Goal: Ask a question

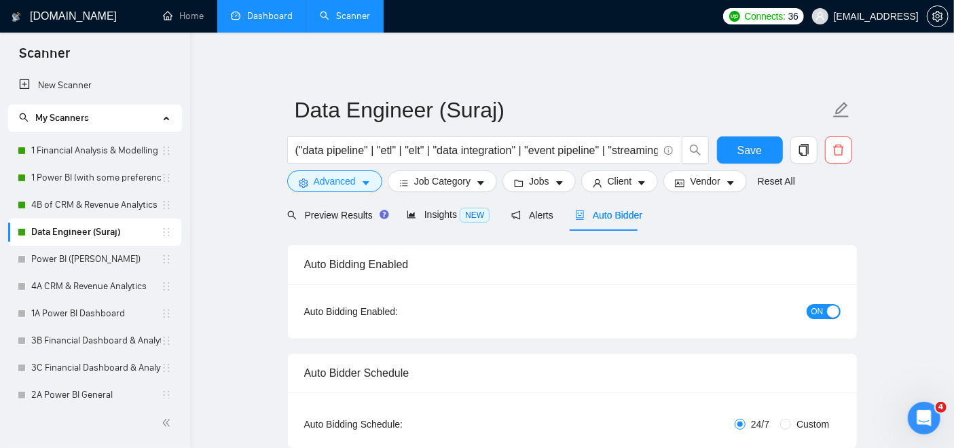
click at [265, 21] on link "Dashboard" at bounding box center [262, 16] width 62 height 12
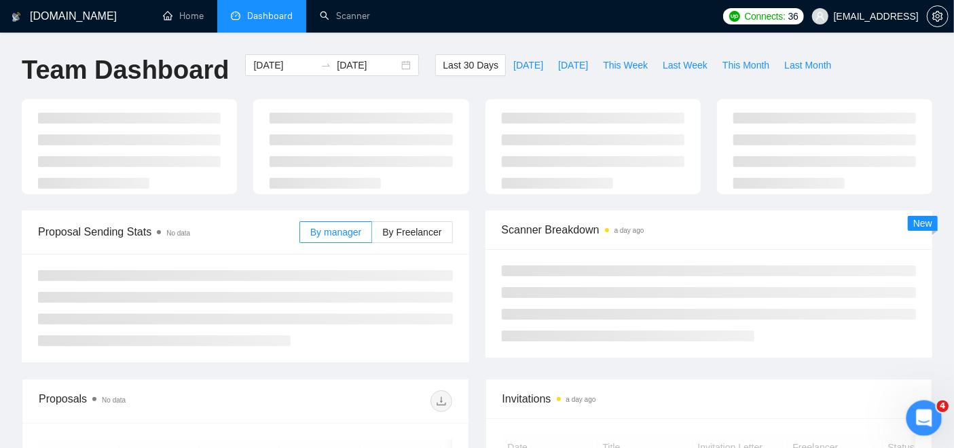
click at [923, 407] on icon "Open Intercom Messenger" at bounding box center [922, 416] width 22 height 22
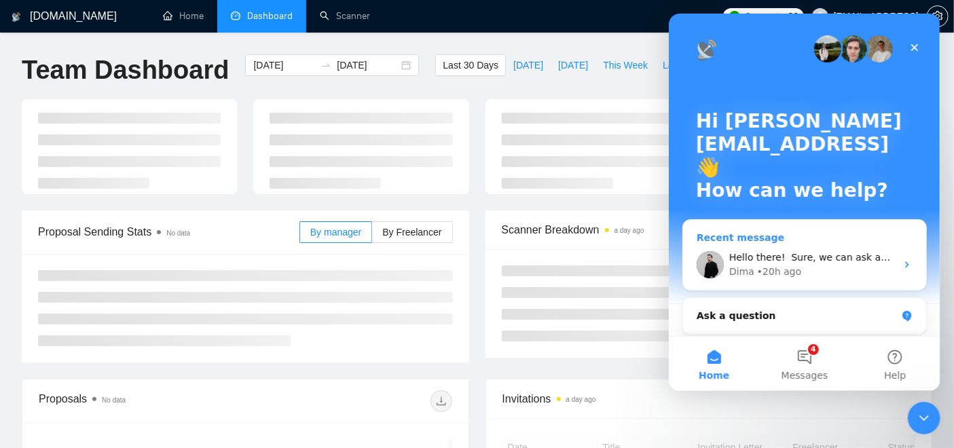
click at [815, 244] on div "Hello there! ​ Sure, we can ask about that. But, first, did you have a chance t…" at bounding box center [804, 265] width 243 height 50
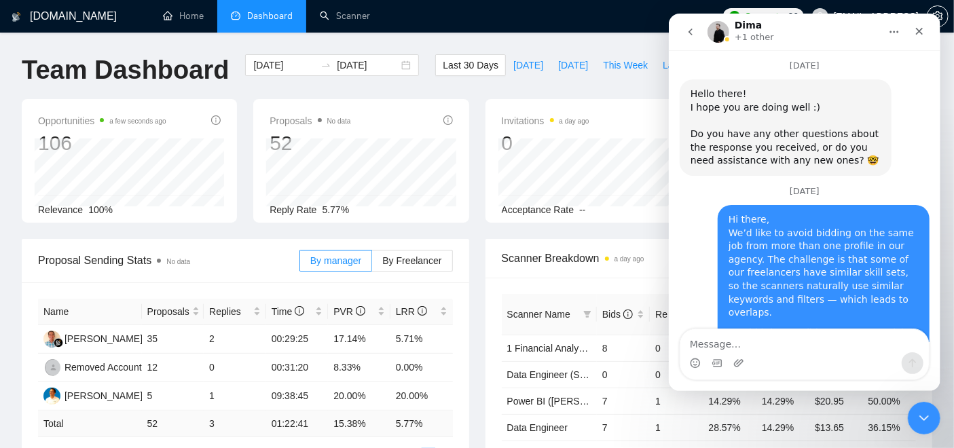
scroll to position [7847, 0]
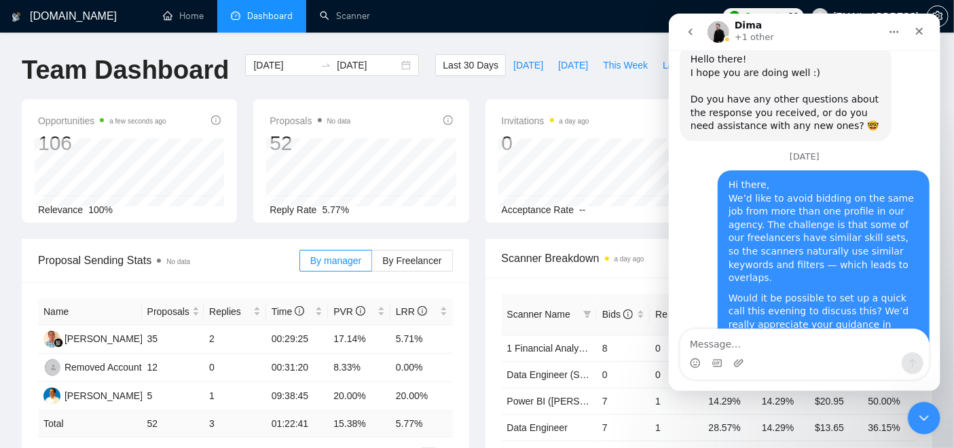
drag, startPoint x: 758, startPoint y: 252, endPoint x: 736, endPoint y: 119, distance: 134.9
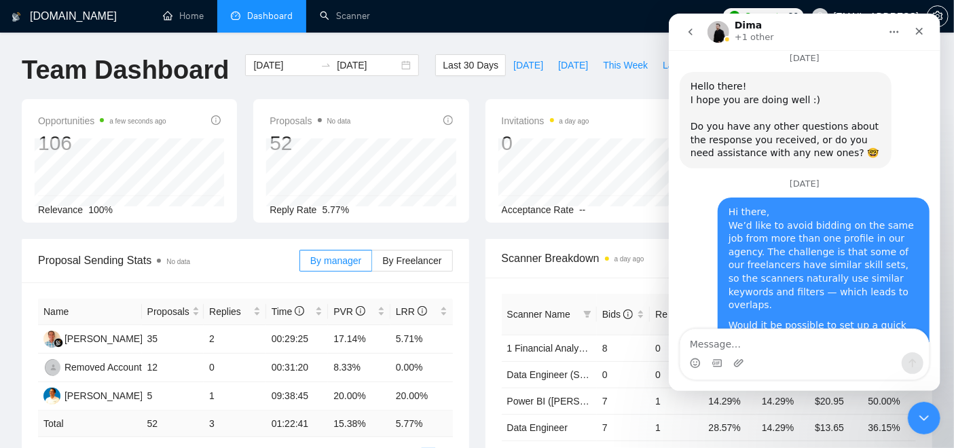
scroll to position [7818, 0]
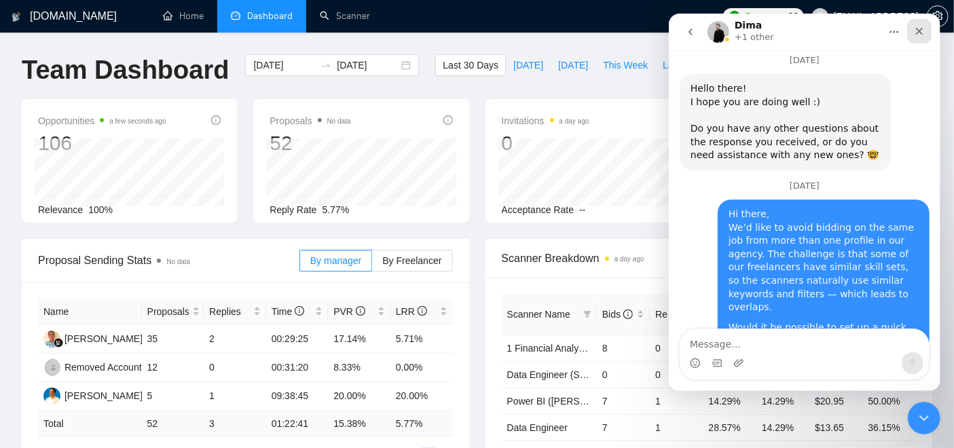
click at [923, 29] on icon "Close" at bounding box center [918, 31] width 11 height 11
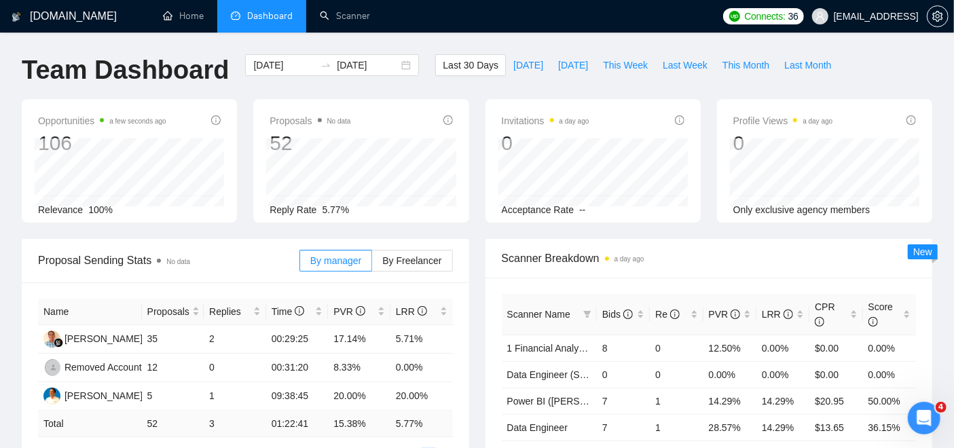
scroll to position [7805, 0]
